Goal: Information Seeking & Learning: Find specific fact

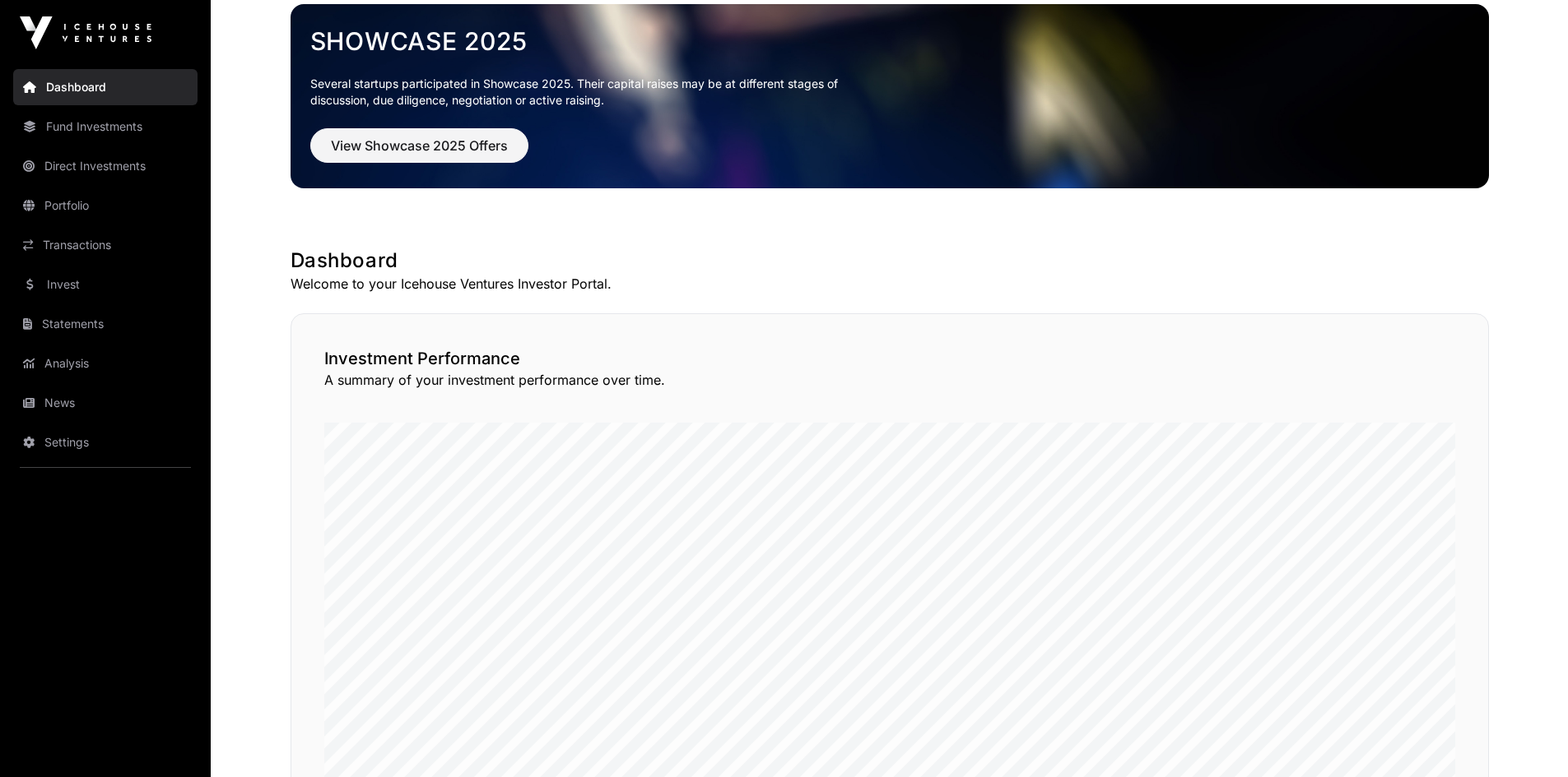
scroll to position [78, 0]
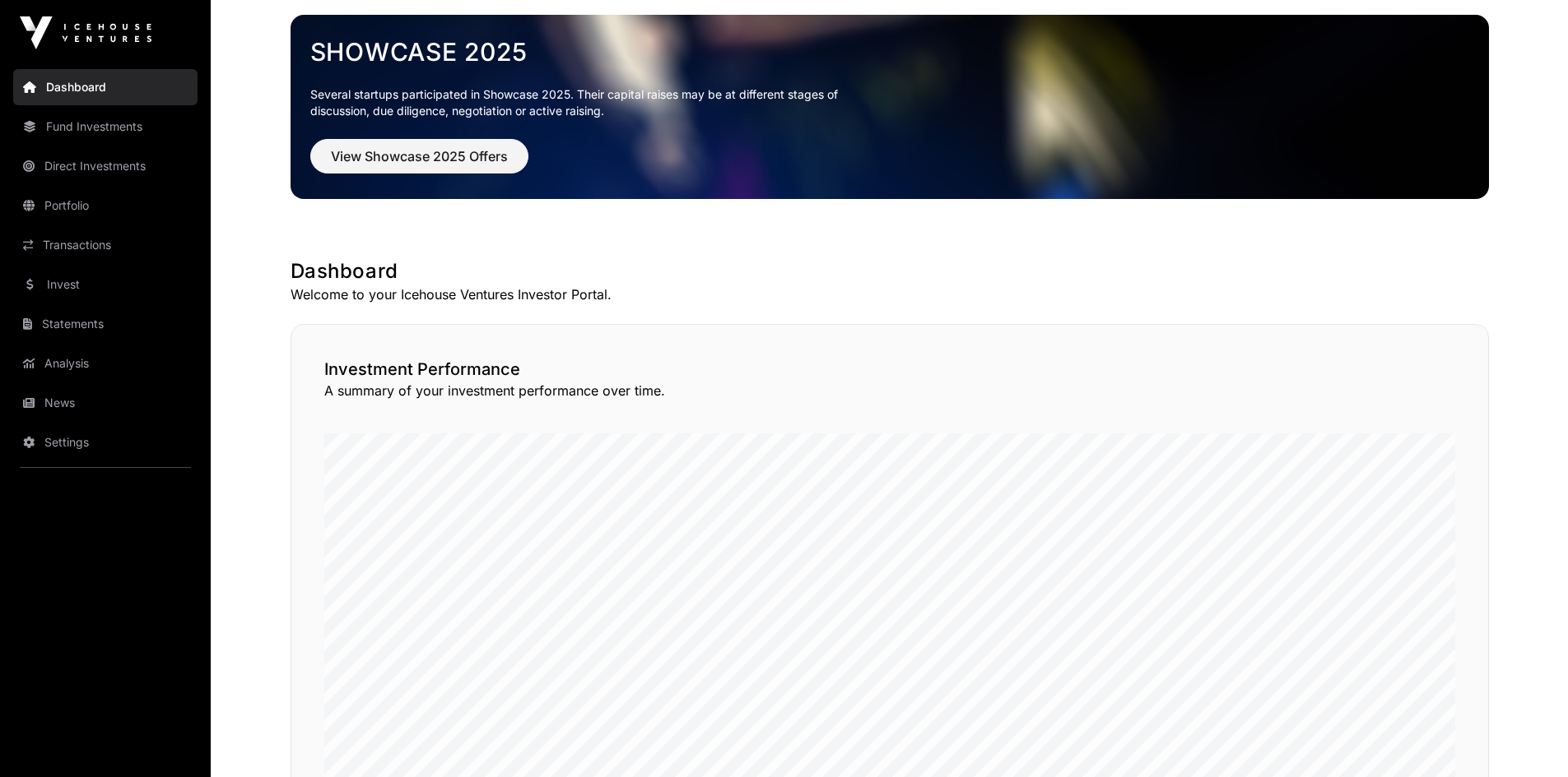
click at [109, 130] on link "Fund Investments" at bounding box center [105, 127] width 184 height 37
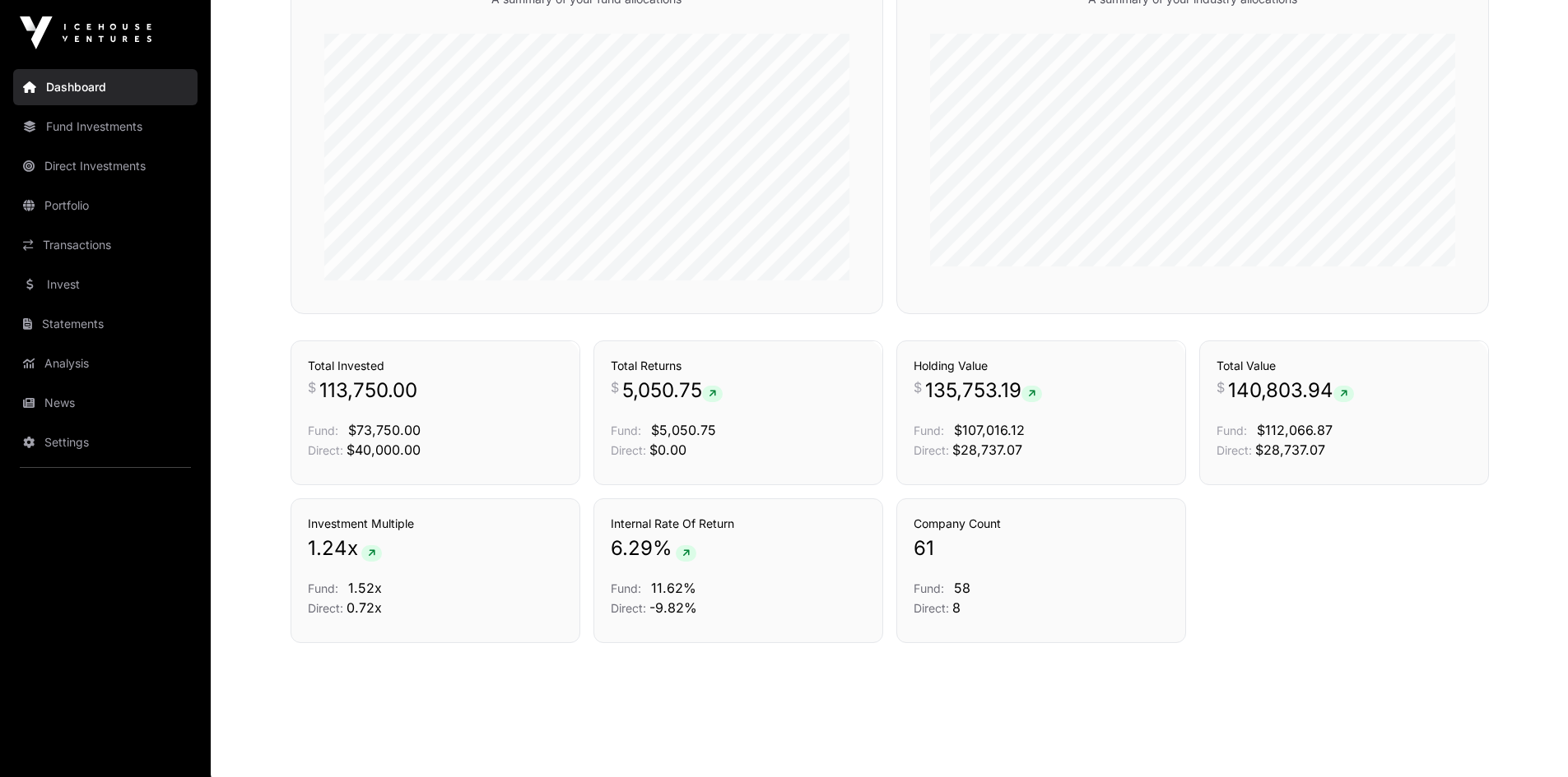
scroll to position [1024, 0]
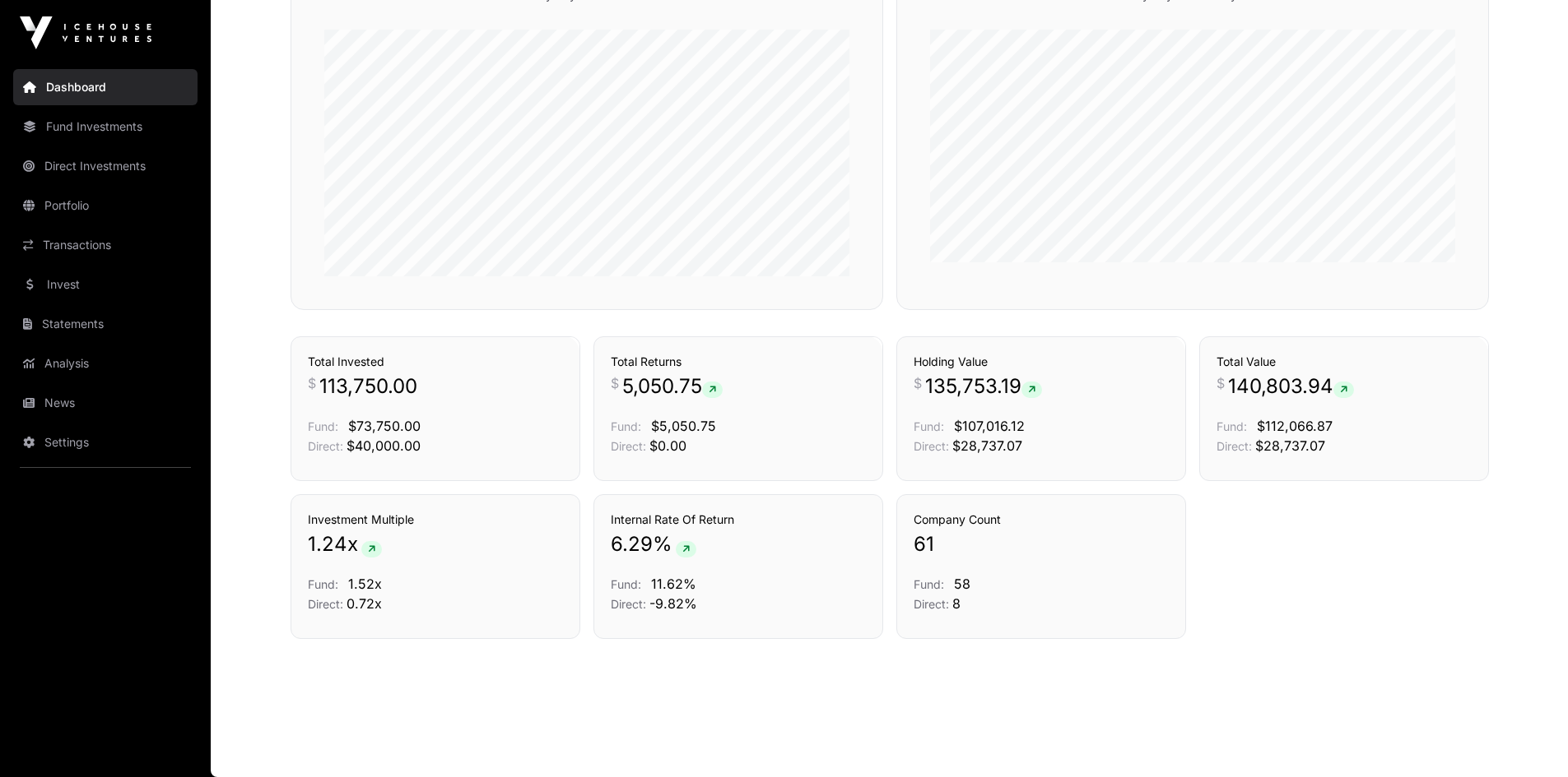
click at [88, 131] on link "Fund Investments" at bounding box center [105, 127] width 184 height 37
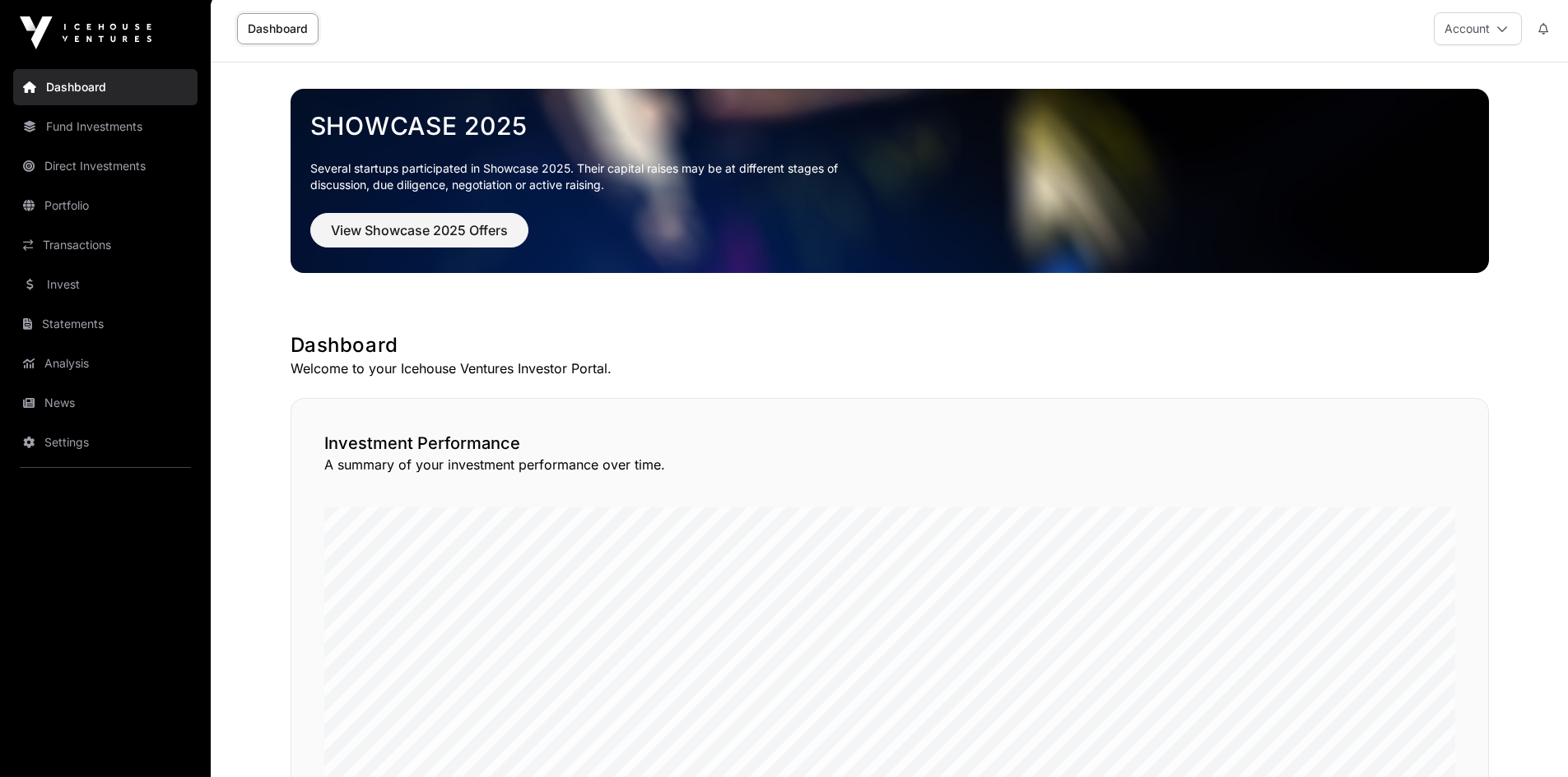
scroll to position [0, 0]
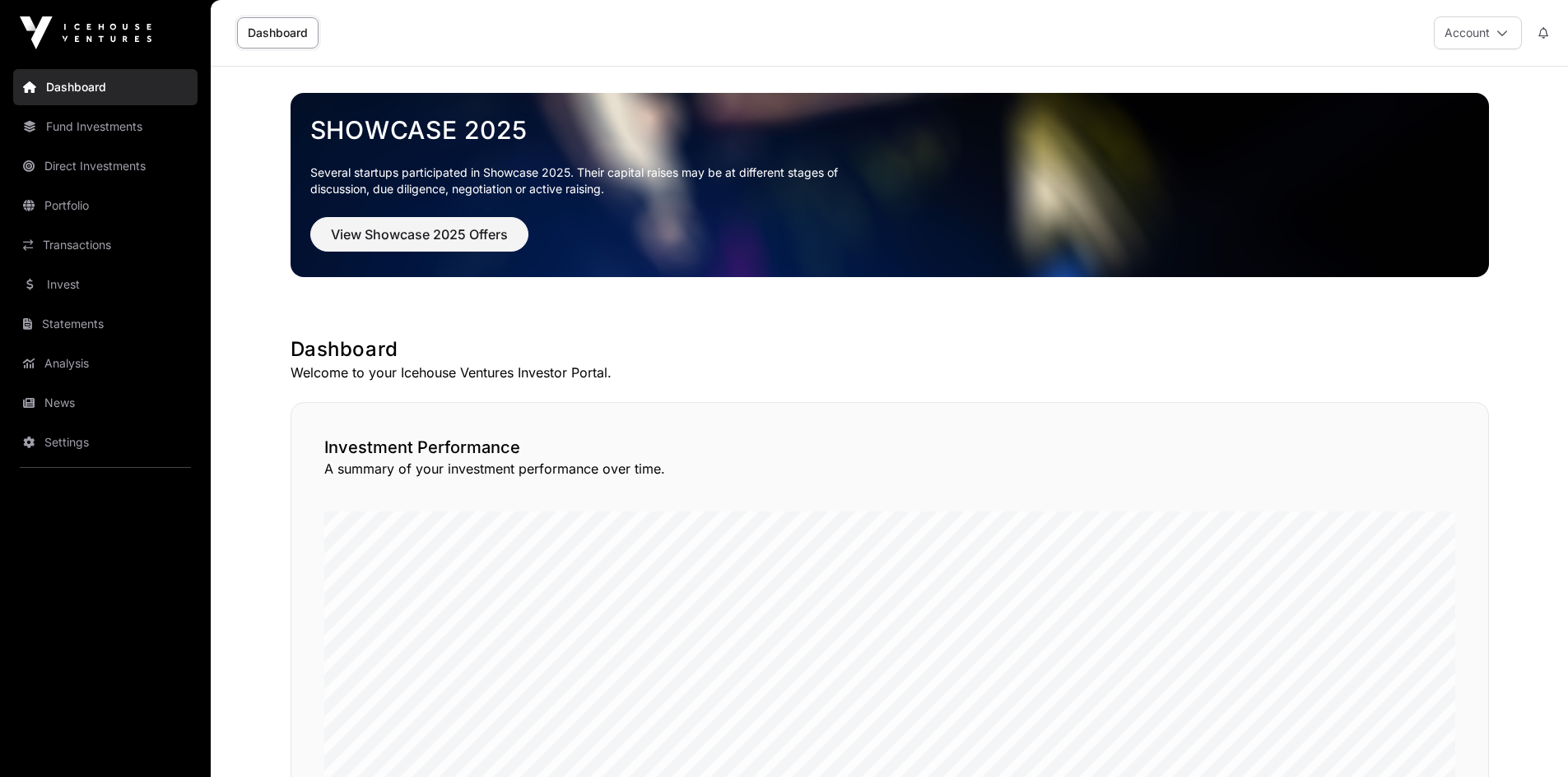
click at [58, 214] on link "Portfolio" at bounding box center [105, 206] width 184 height 37
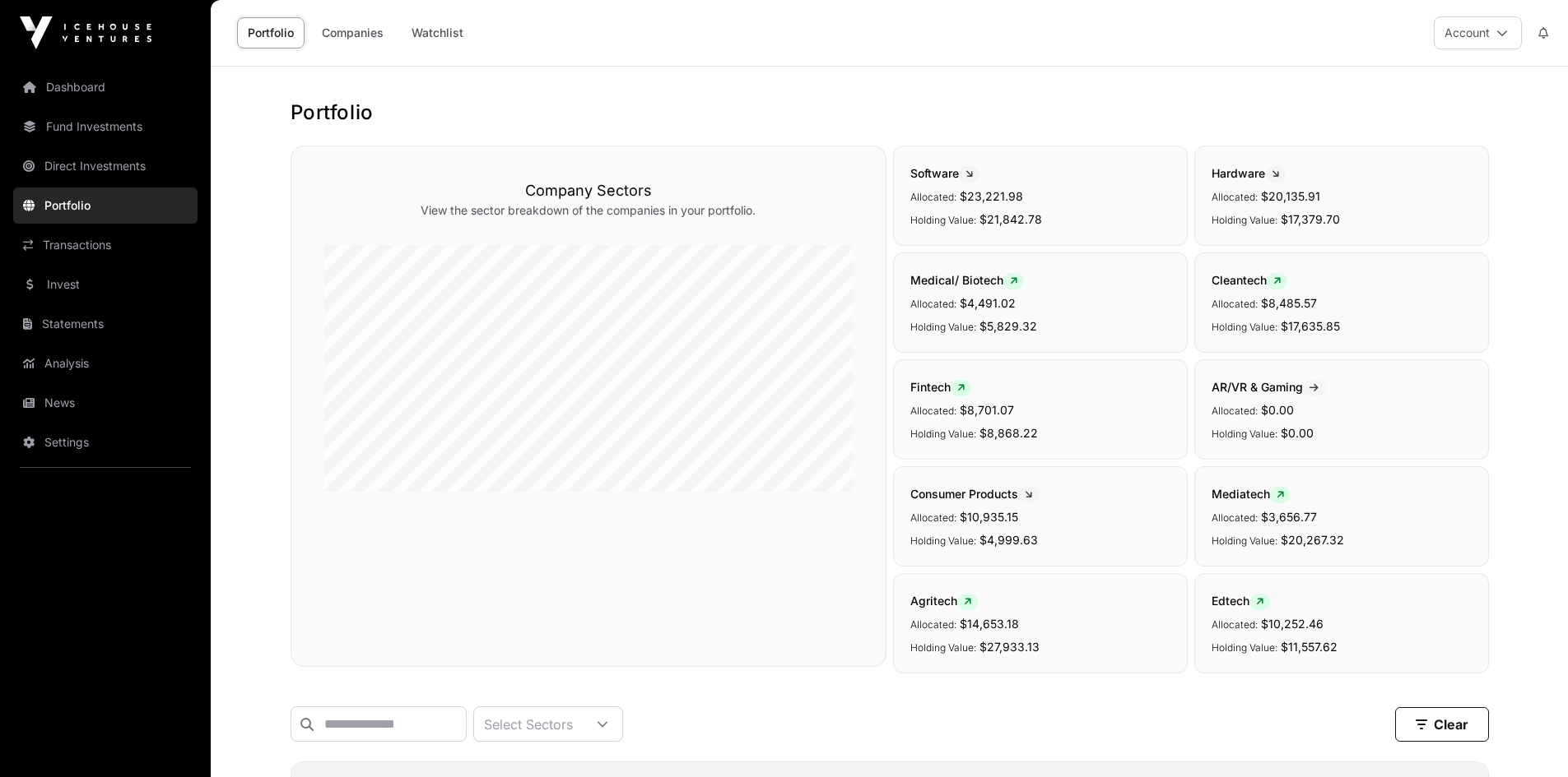
click at [344, 31] on link "Companies" at bounding box center [353, 33] width 83 height 31
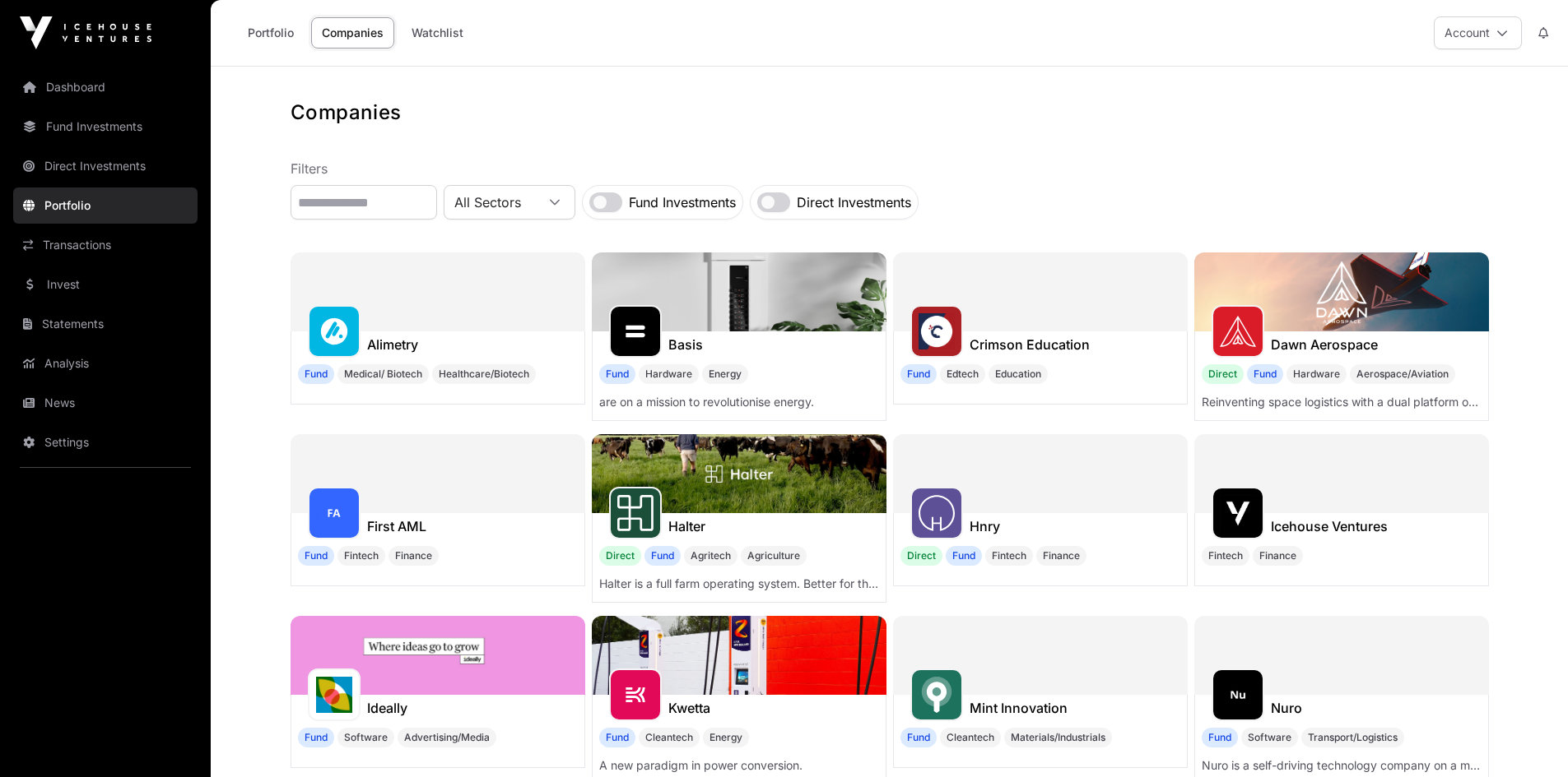
click at [81, 165] on link "Direct Investments" at bounding box center [105, 167] width 184 height 37
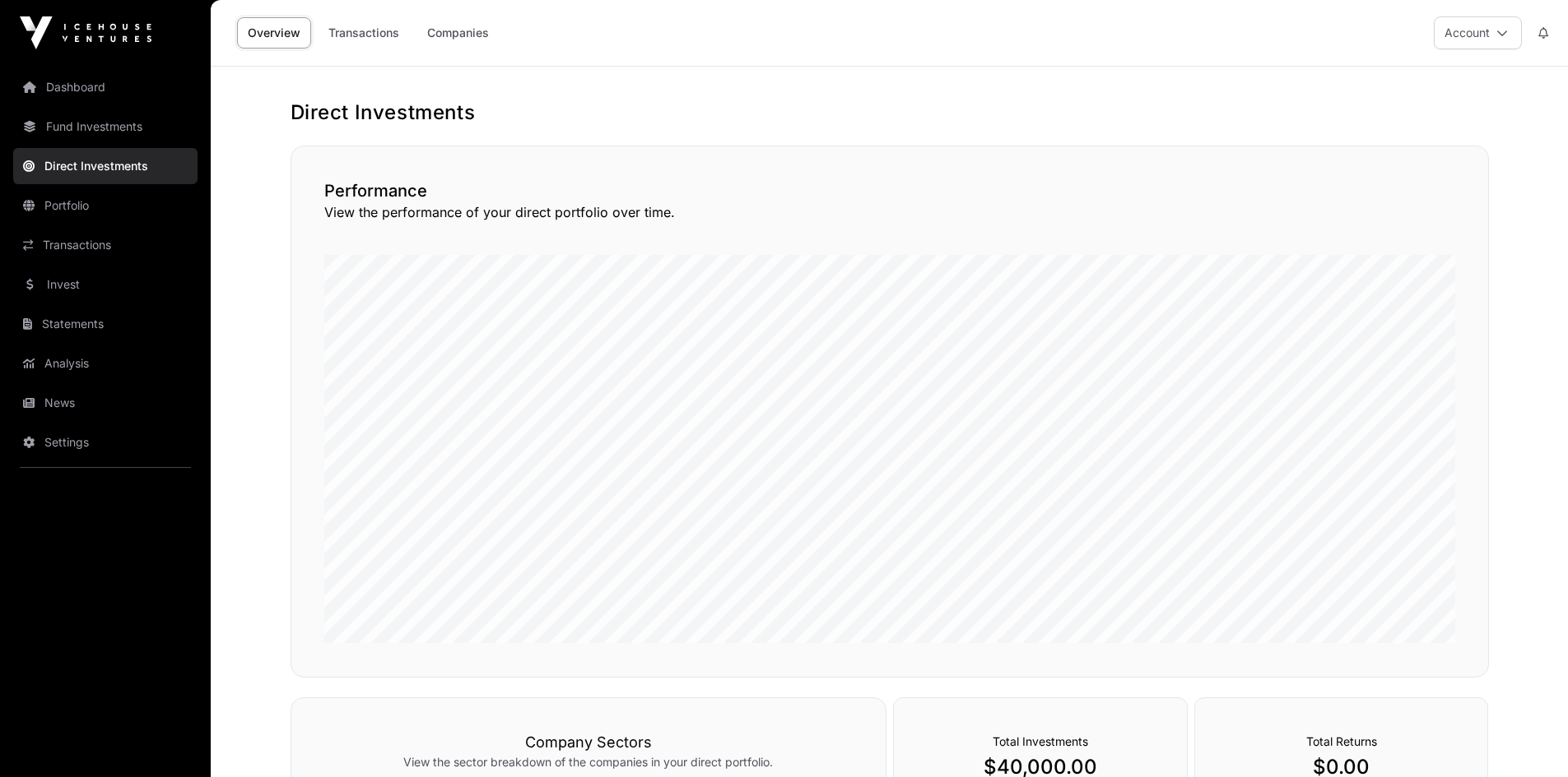
click at [80, 126] on link "Fund Investments" at bounding box center [105, 127] width 184 height 37
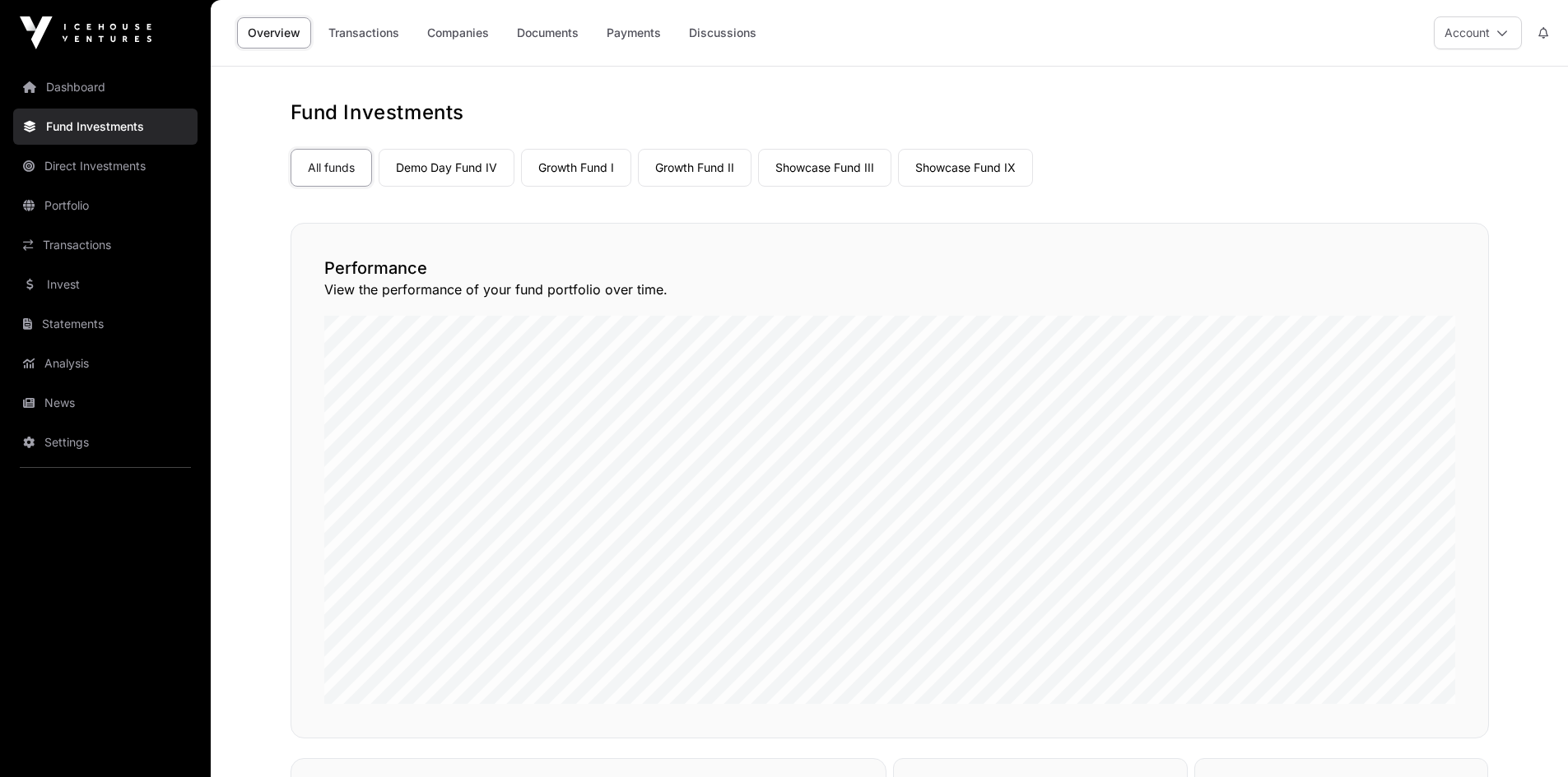
click at [421, 166] on link "Demo Day Fund IV" at bounding box center [447, 167] width 136 height 37
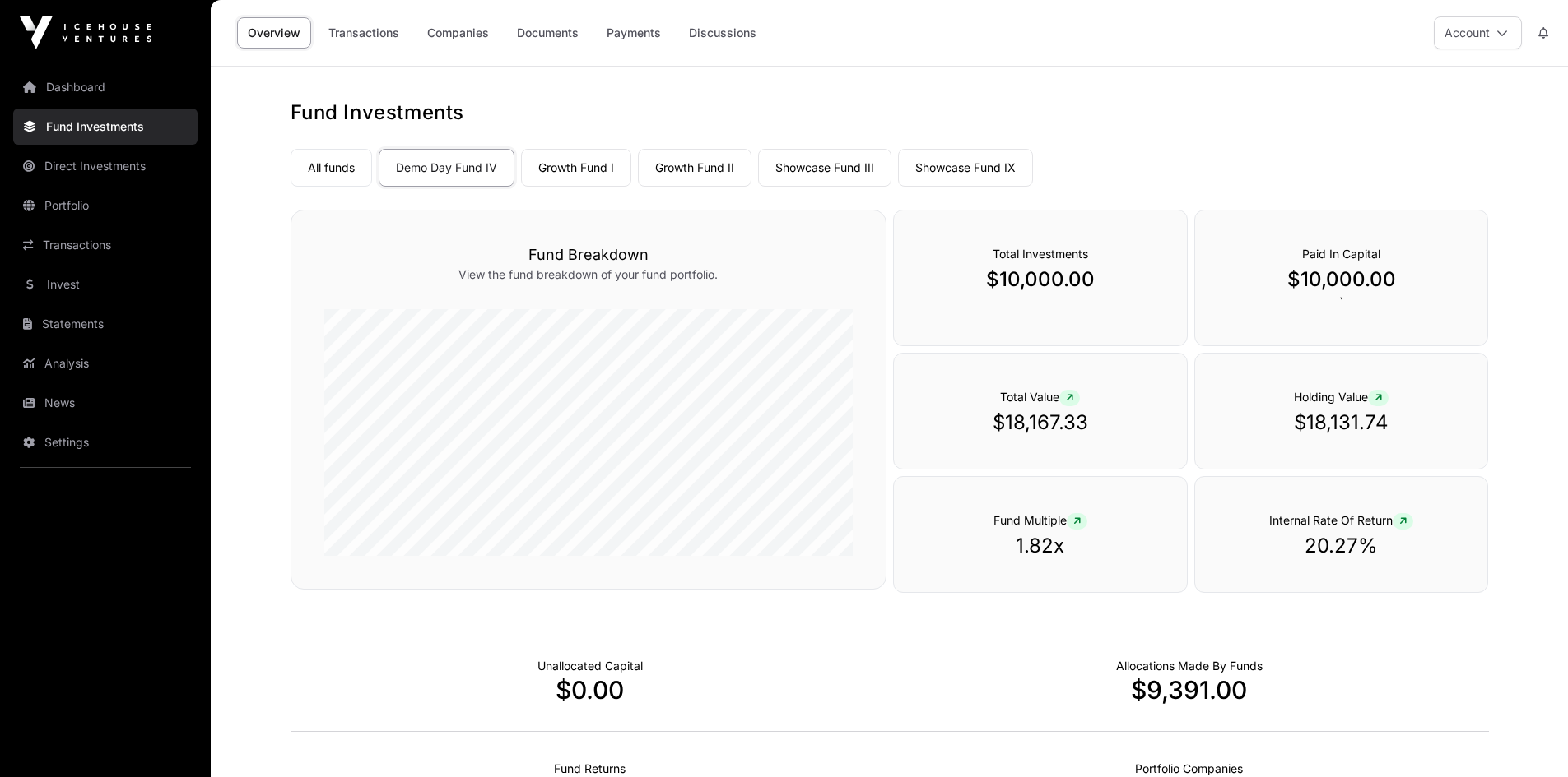
click at [805, 167] on link "Showcase Fund III" at bounding box center [825, 167] width 134 height 37
drag, startPoint x: 1302, startPoint y: 423, endPoint x: 1401, endPoint y: 425, distance: 99.0
click at [1401, 425] on p "$29,943.68" at bounding box center [1341, 423] width 227 height 26
copy p "29,943.68"
click at [945, 179] on link "Showcase Fund IX" at bounding box center [965, 167] width 135 height 37
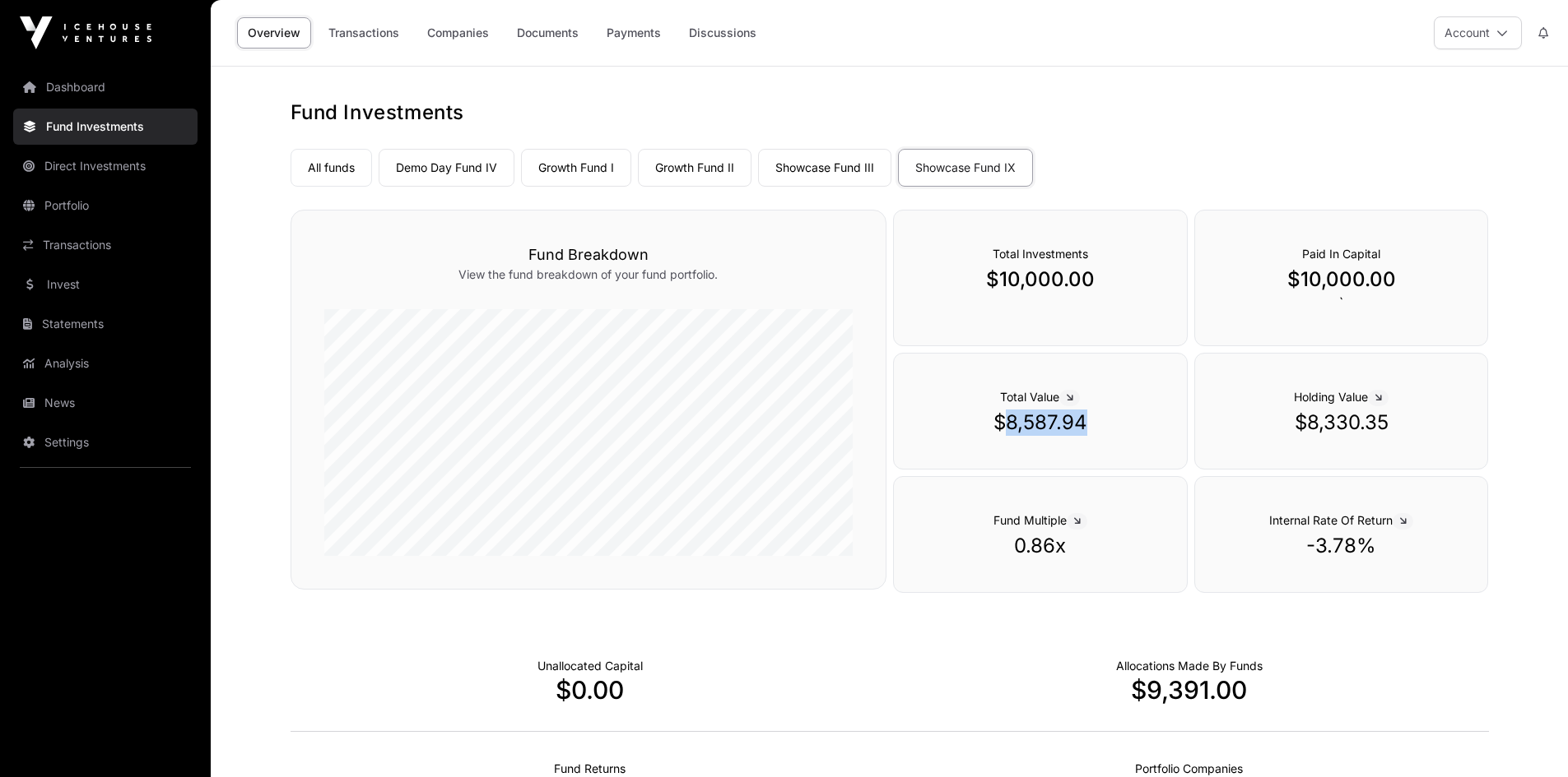
drag, startPoint x: 1008, startPoint y: 420, endPoint x: 1090, endPoint y: 421, distance: 82.0
click at [1090, 421] on p "$8,587.94" at bounding box center [1040, 423] width 227 height 26
copy p "8,587.94"
click at [469, 162] on link "Demo Day Fund IV" at bounding box center [447, 167] width 136 height 37
drag, startPoint x: 1004, startPoint y: 424, endPoint x: 1102, endPoint y: 419, distance: 98.1
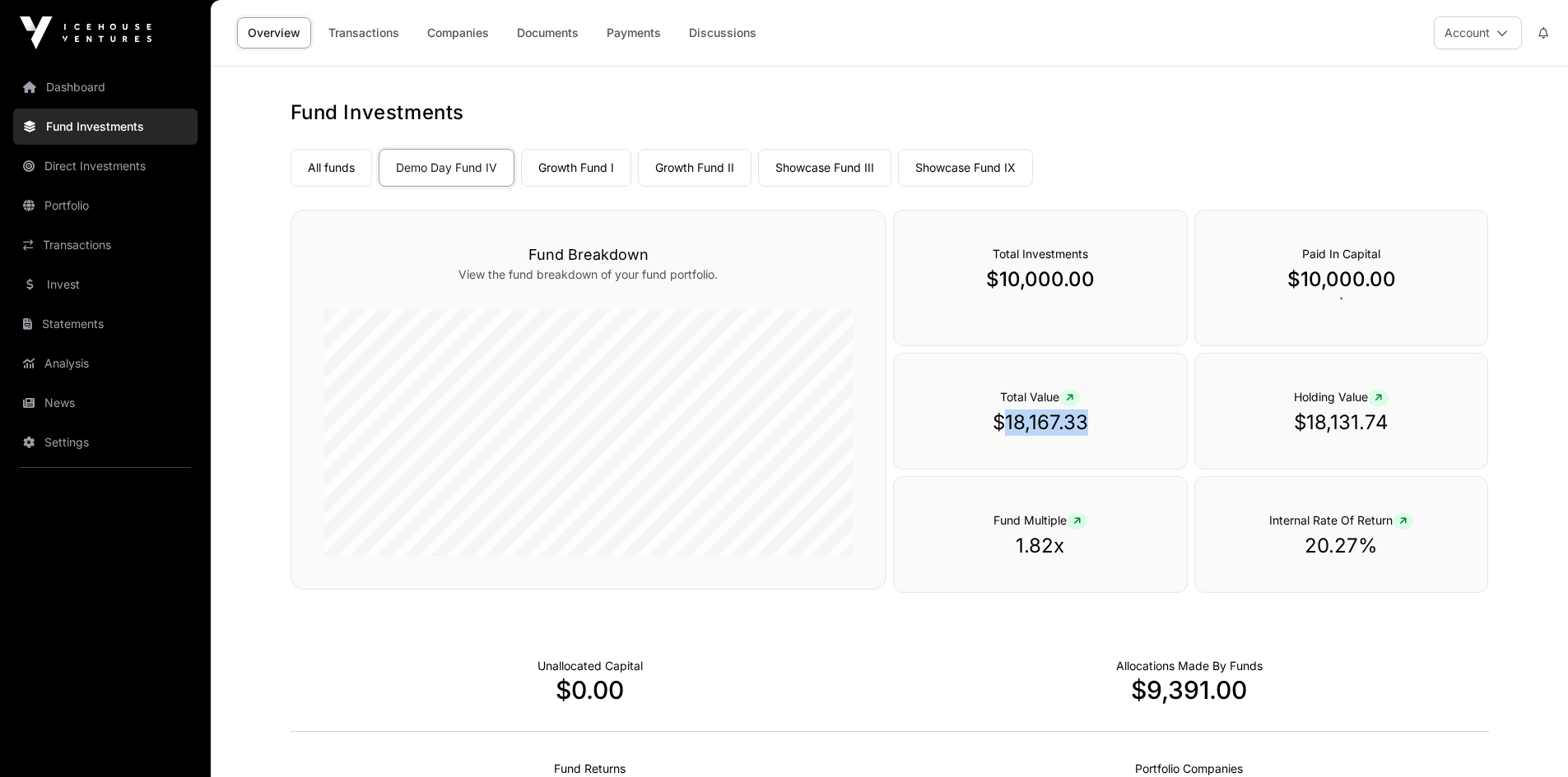
click at [1102, 419] on p "$18,167.33" at bounding box center [1040, 423] width 227 height 26
copy p "18,167.33"
click at [445, 28] on link "Companies" at bounding box center [457, 33] width 83 height 31
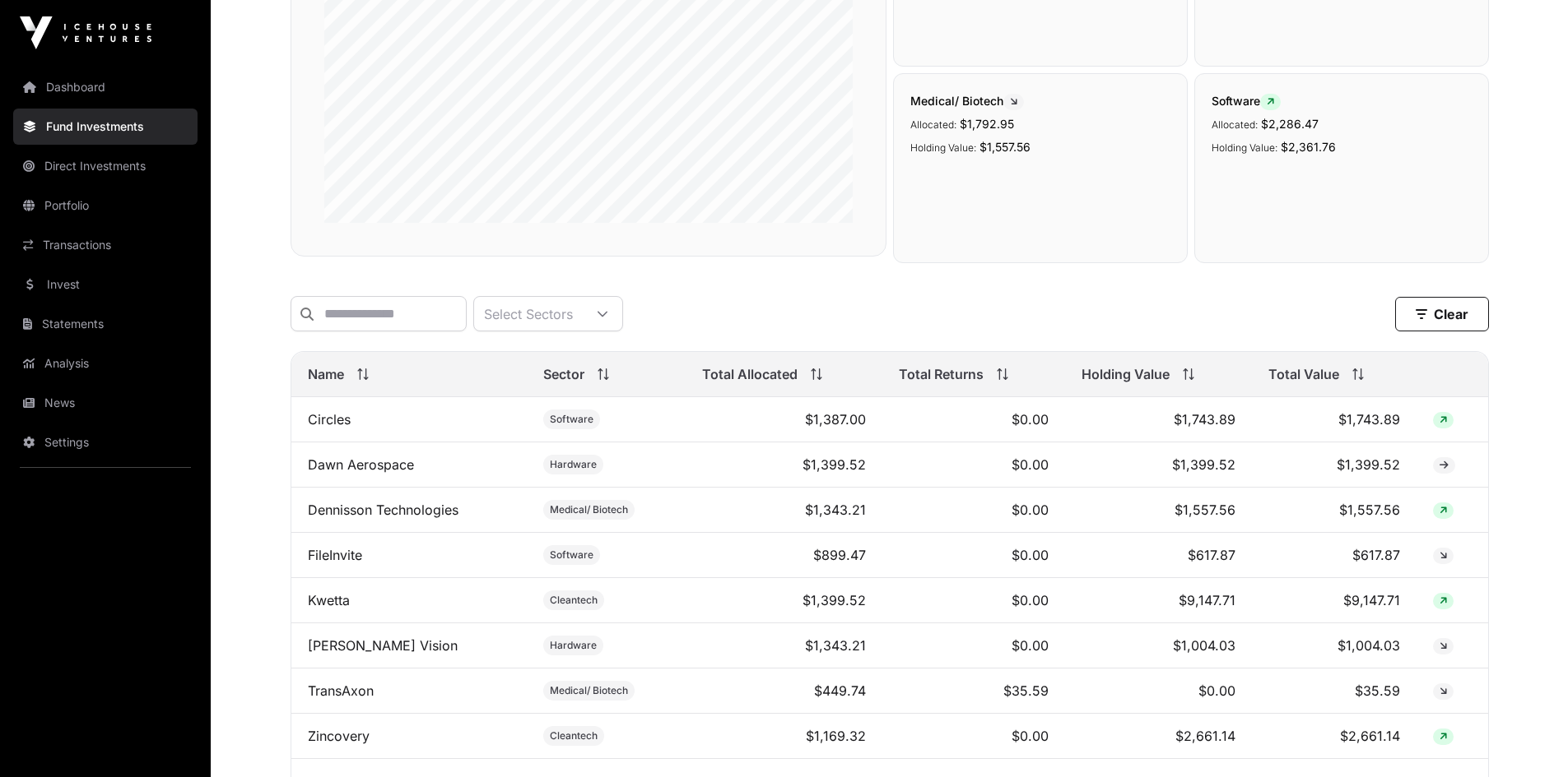
scroll to position [473, 0]
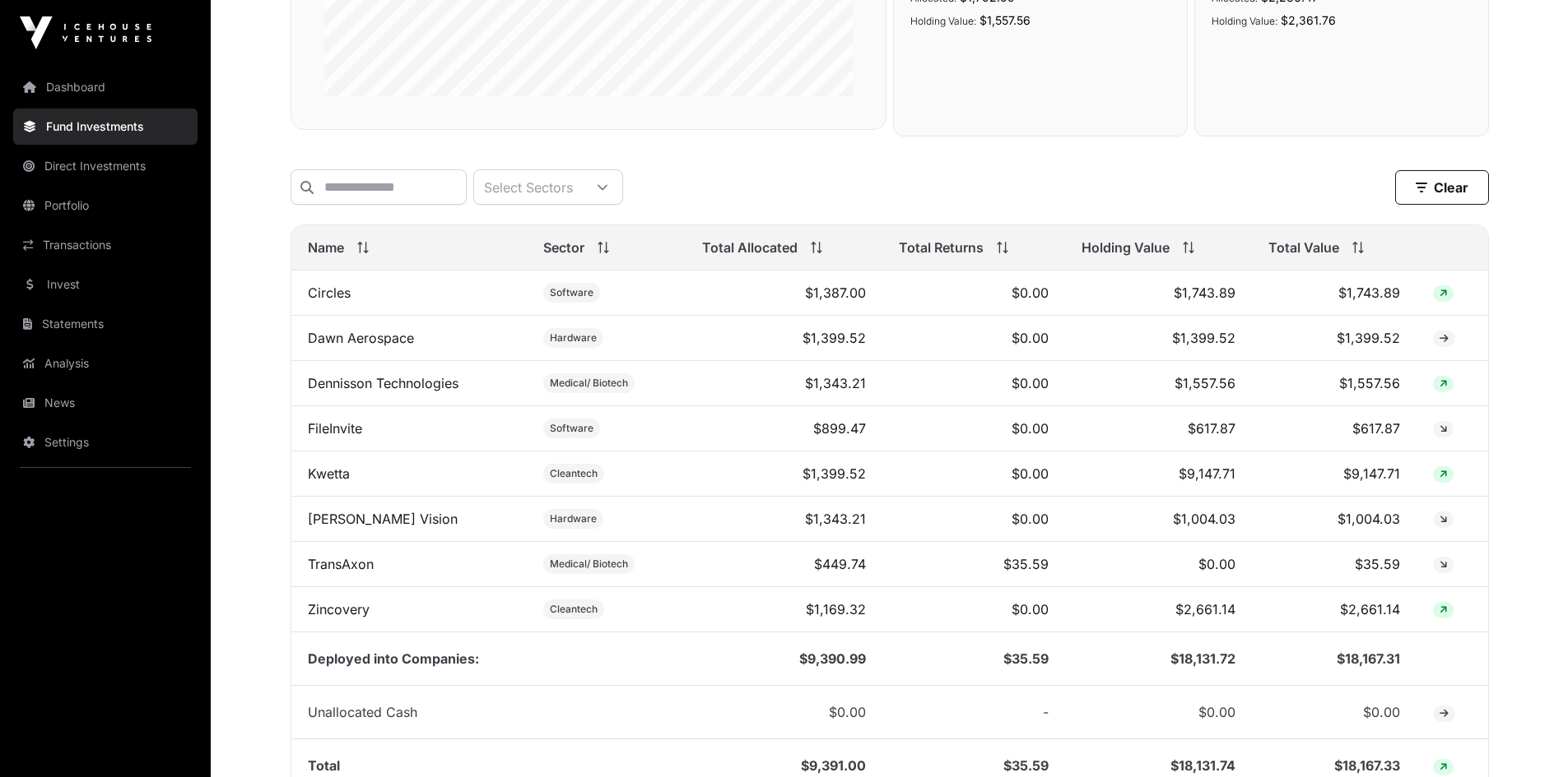
click at [1364, 254] on icon at bounding box center [1358, 247] width 11 height 11
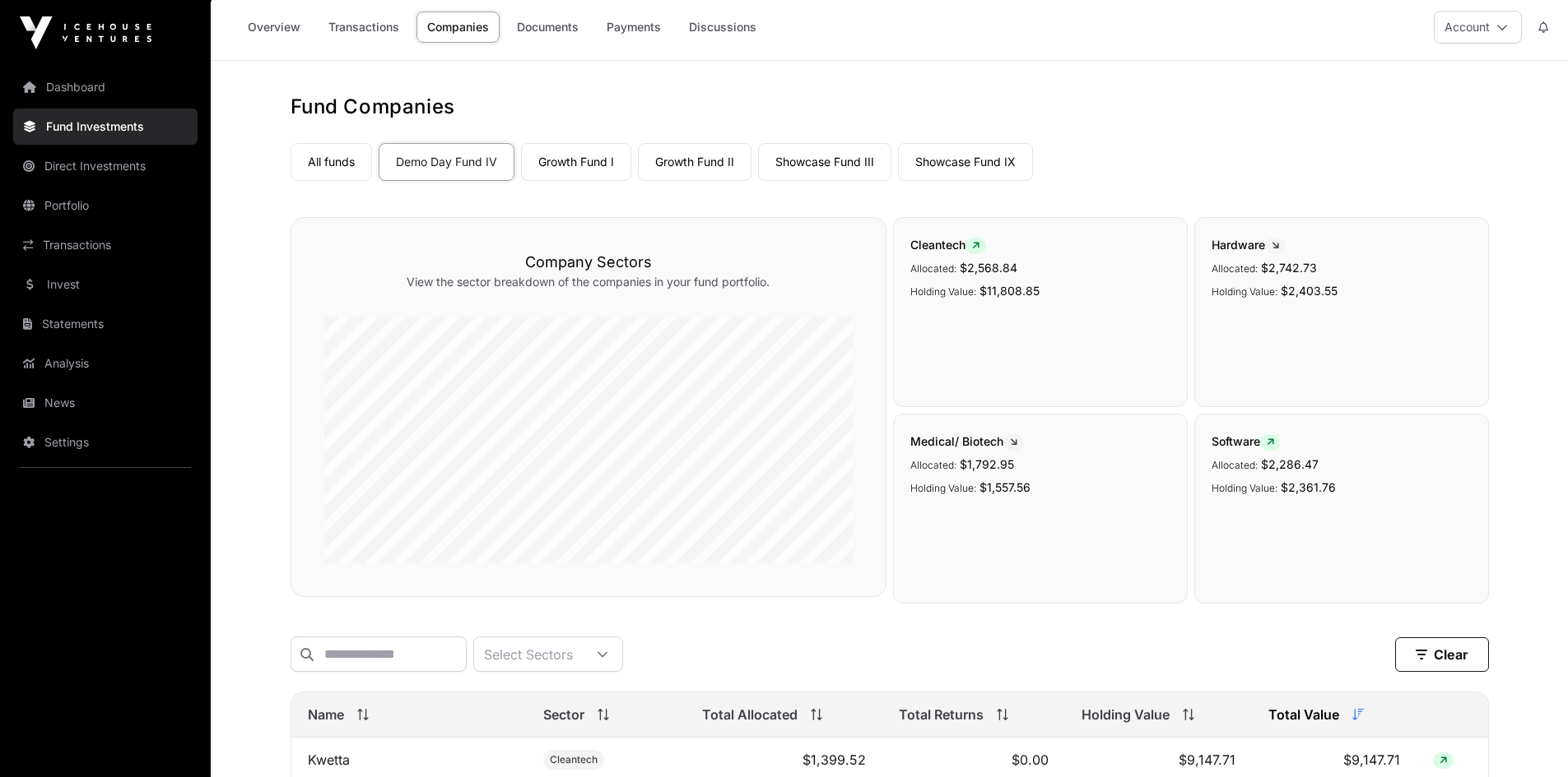
scroll to position [0, 0]
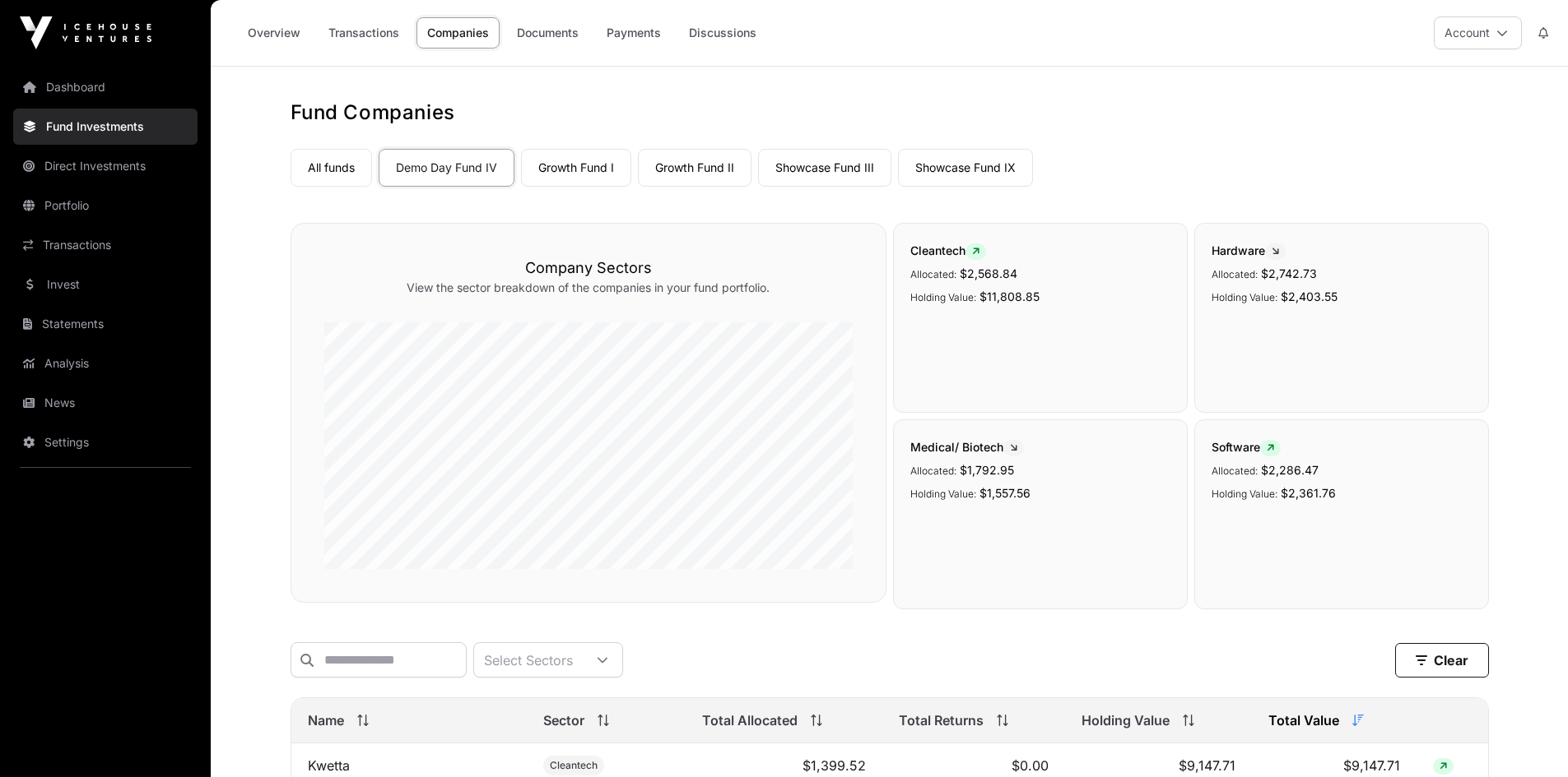
click at [581, 168] on link "Growth Fund I" at bounding box center [576, 167] width 110 height 37
click at [267, 34] on link "Overview" at bounding box center [274, 33] width 74 height 31
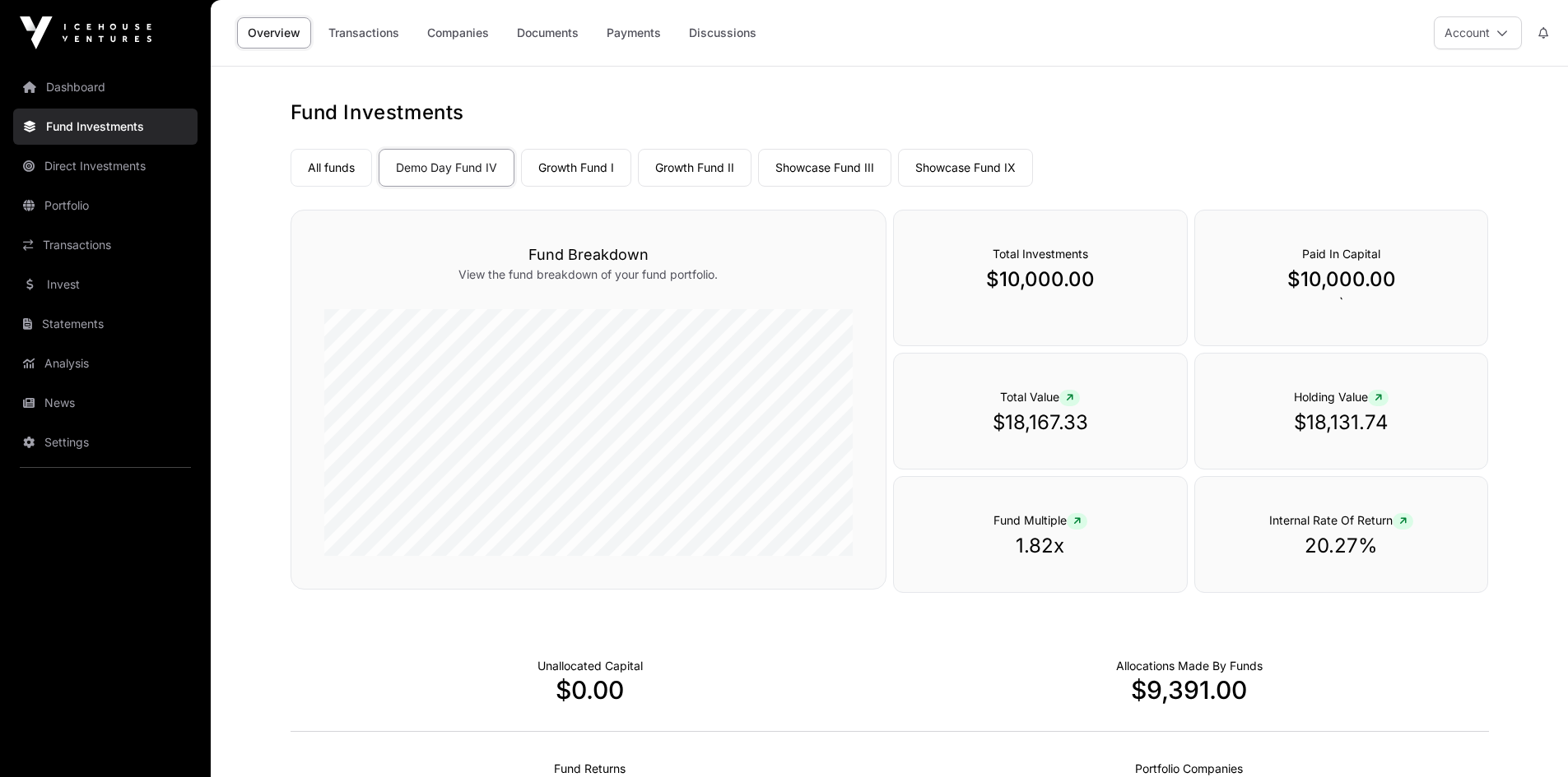
click at [571, 157] on link "Growth Fund I" at bounding box center [576, 167] width 110 height 37
drag, startPoint x: 997, startPoint y: 420, endPoint x: 1115, endPoint y: 426, distance: 118.2
click at [1115, 426] on p "$33,343.04" at bounding box center [1040, 423] width 227 height 26
copy p "33,343.04"
click at [703, 167] on link "Growth Fund II" at bounding box center [695, 167] width 113 height 37
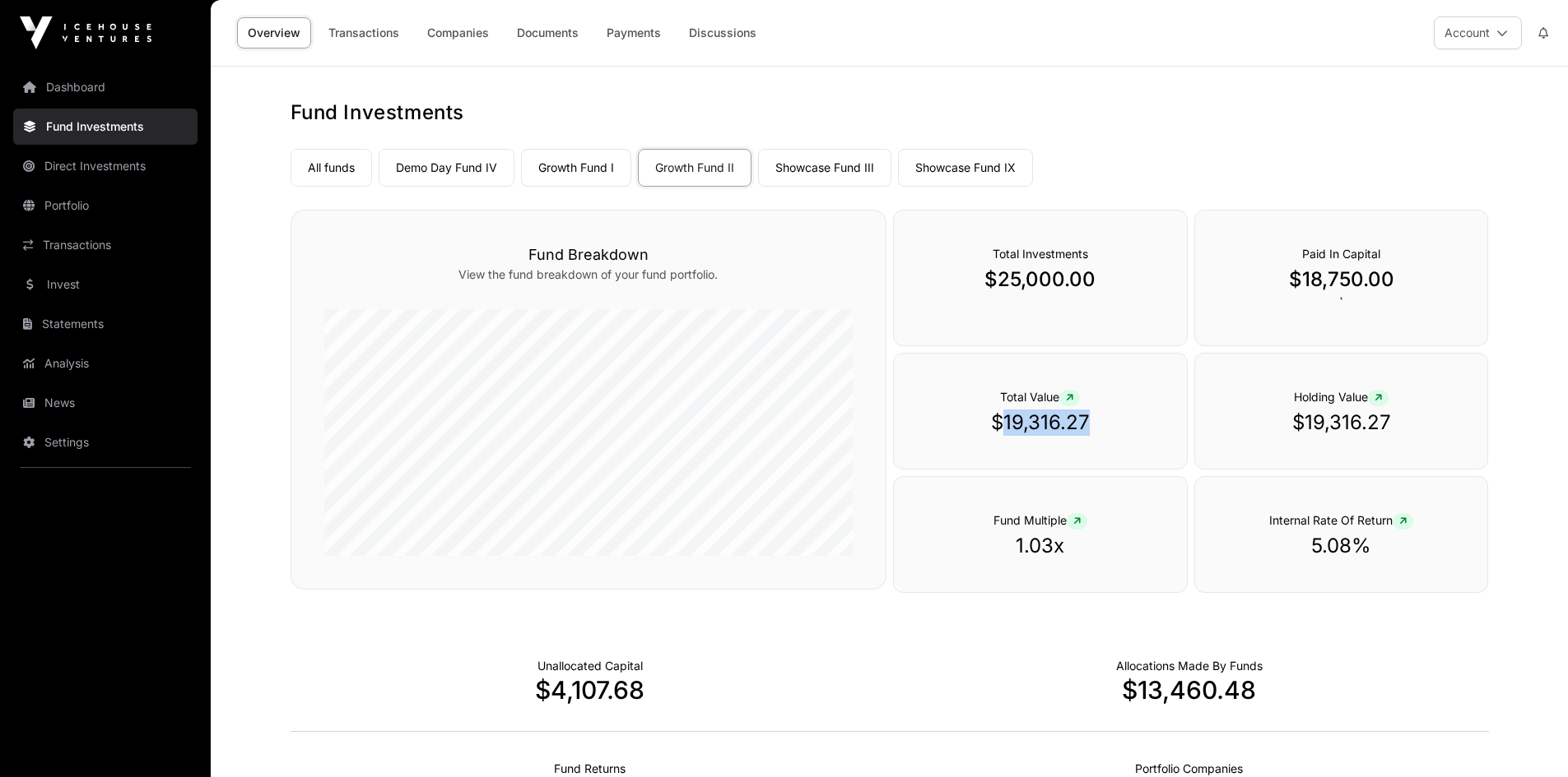
drag, startPoint x: 1004, startPoint y: 416, endPoint x: 1117, endPoint y: 427, distance: 113.5
click at [1117, 427] on p "$19,316.27" at bounding box center [1040, 423] width 227 height 26
copy p "19,316.27"
click at [92, 161] on link "Direct Investments" at bounding box center [105, 167] width 184 height 37
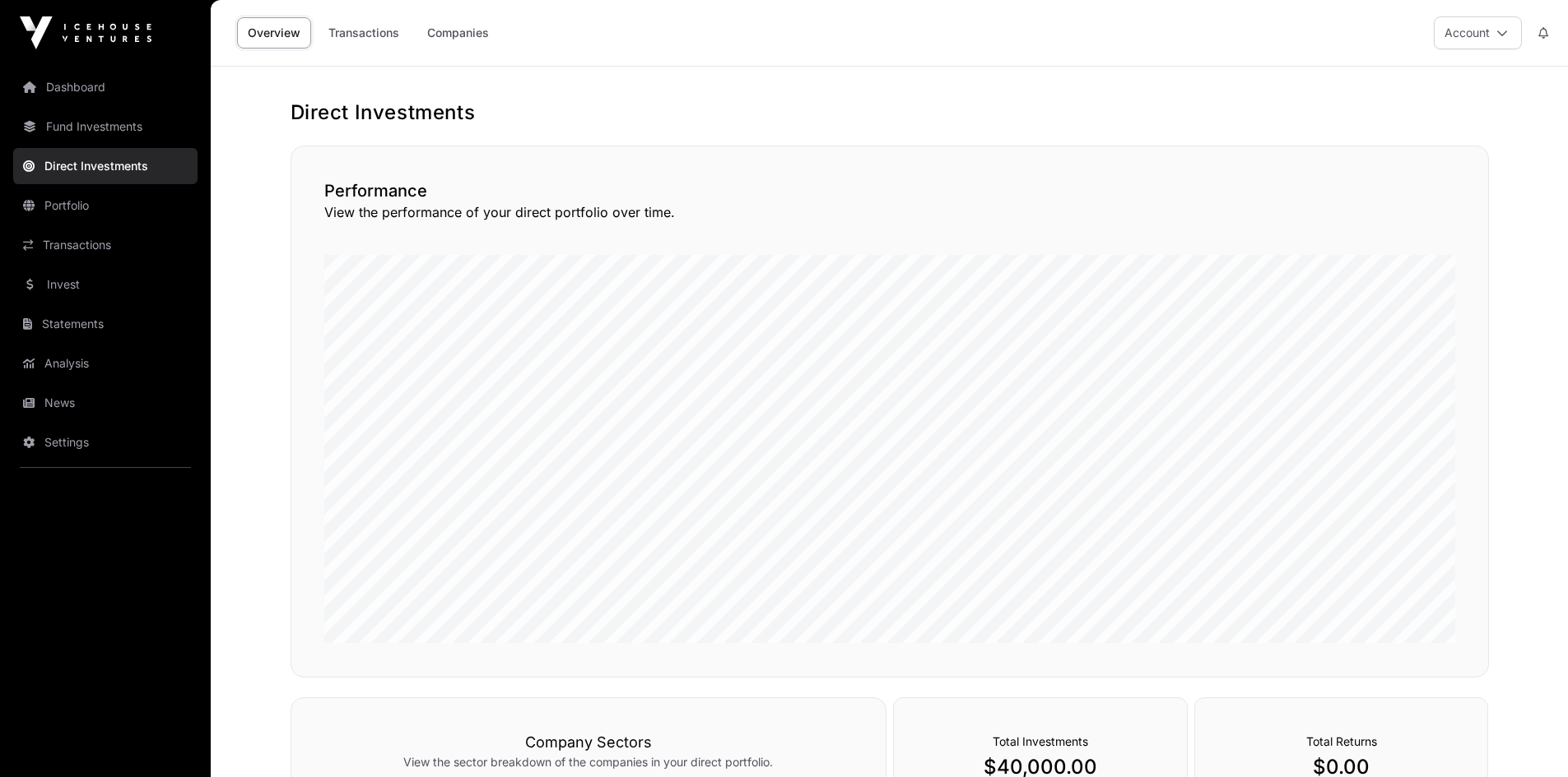
click at [443, 33] on link "Companies" at bounding box center [457, 33] width 83 height 31
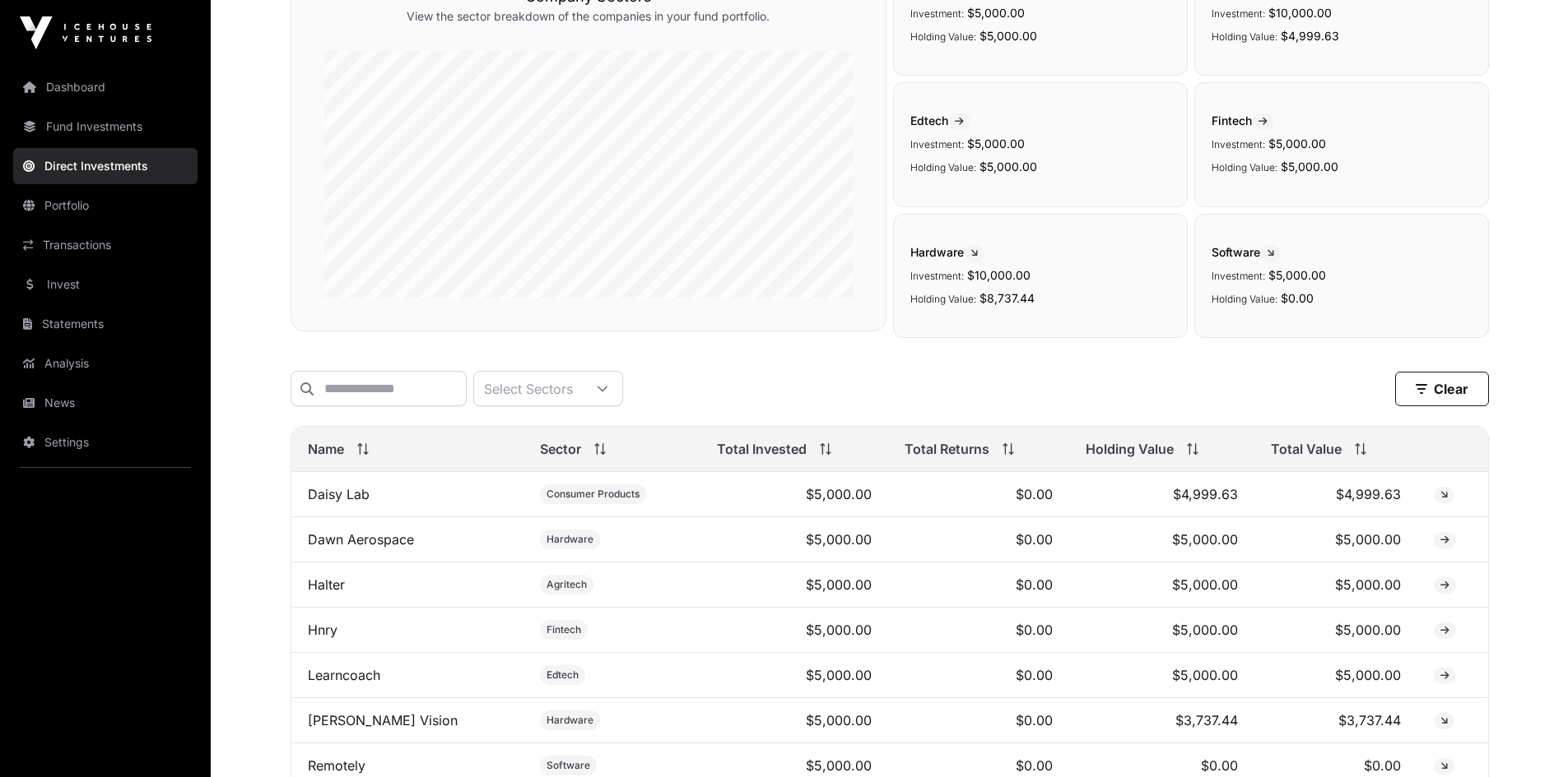
scroll to position [226, 0]
